Goal: Find specific page/section: Find specific page/section

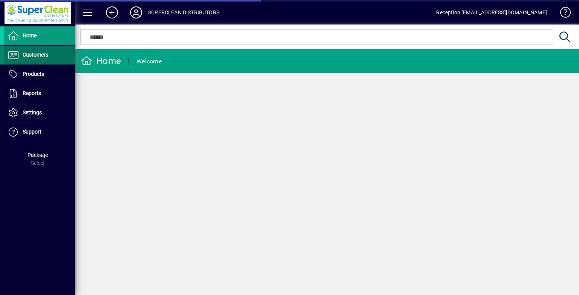
drag, startPoint x: 0, startPoint y: 0, endPoint x: 40, endPoint y: 56, distance: 69.0
click at [40, 56] on span "Customers" at bounding box center [36, 55] width 26 height 6
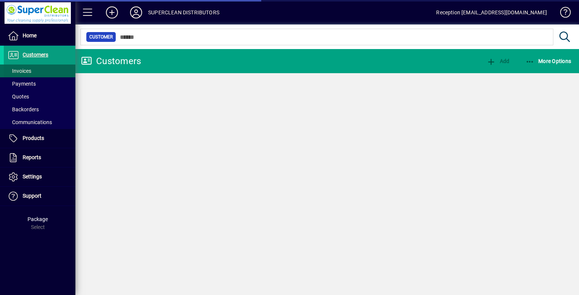
click at [33, 68] on span at bounding box center [40, 71] width 72 height 18
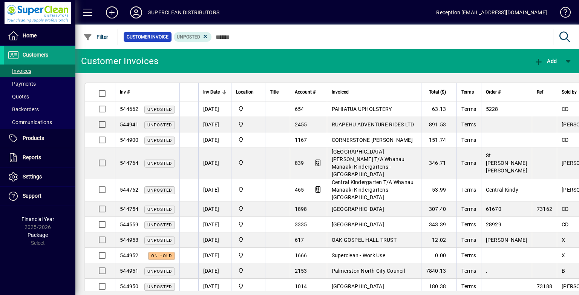
drag, startPoint x: 0, startPoint y: 0, endPoint x: 97, endPoint y: 60, distance: 114.5
